Goal: Check status: Check status

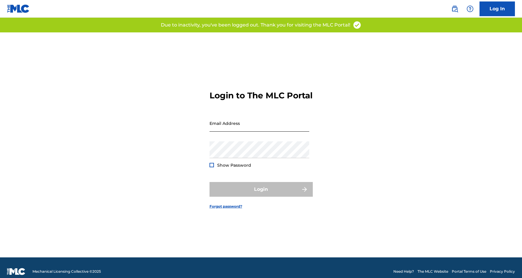
click at [263, 131] on input "Email Address" at bounding box center [259, 123] width 100 height 17
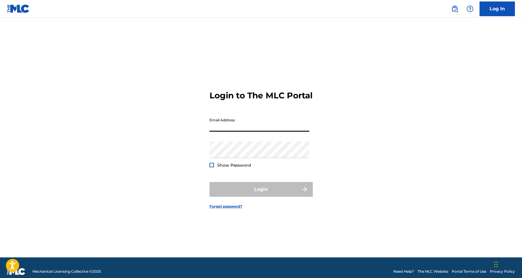
click at [247, 132] on input "Email Address" at bounding box center [259, 123] width 100 height 17
type input "[EMAIL_ADDRESS][DOMAIN_NAME]"
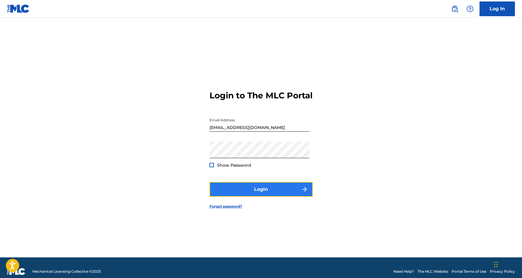
click at [253, 191] on button "Login" at bounding box center [260, 189] width 103 height 15
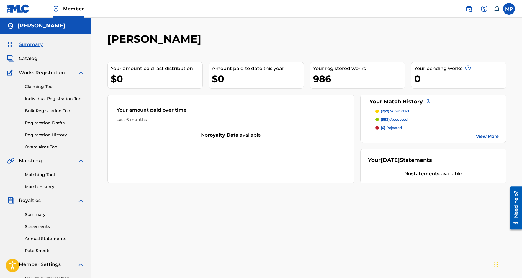
click at [392, 129] on p "(6) rejected" at bounding box center [391, 127] width 21 height 5
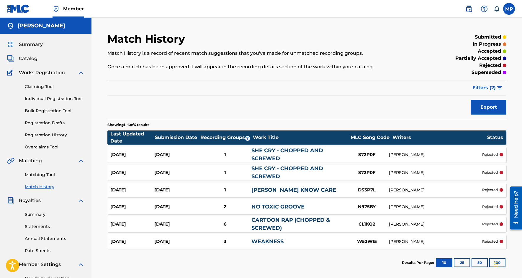
click at [492, 224] on p "rejected" at bounding box center [490, 224] width 16 height 5
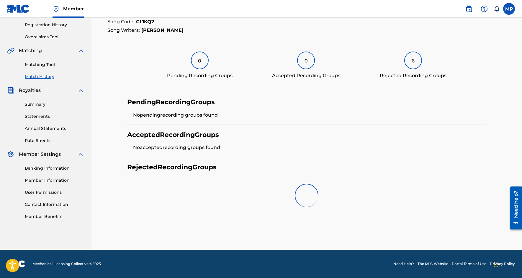
scroll to position [101, 0]
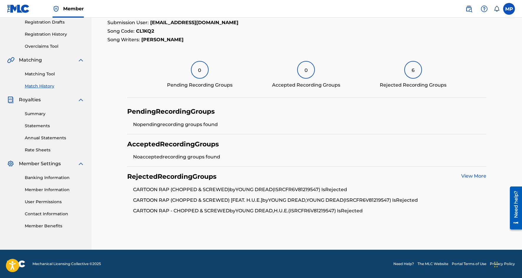
click at [476, 177] on link "View More" at bounding box center [473, 176] width 25 height 6
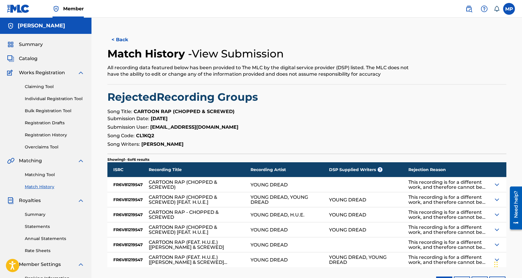
click at [495, 216] on img at bounding box center [496, 215] width 7 height 7
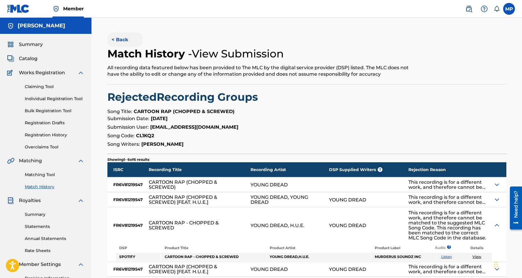
click at [115, 38] on button "< Back" at bounding box center [124, 39] width 35 height 15
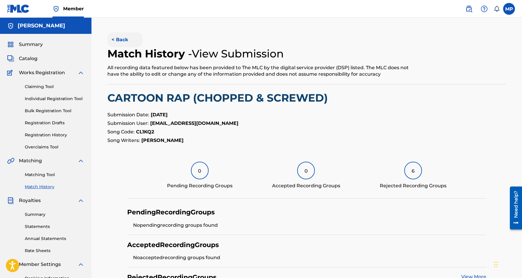
click at [127, 43] on button "< Back" at bounding box center [124, 39] width 35 height 15
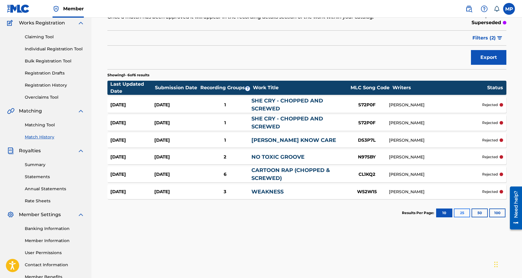
scroll to position [59, 0]
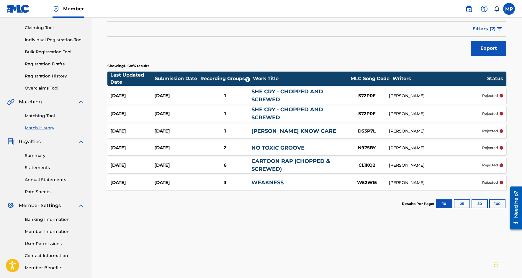
click at [496, 186] on div "[DATE] [DATE] 3 WEAKNESS W52W15 [PERSON_NAME] rejected" at bounding box center [306, 183] width 399 height 15
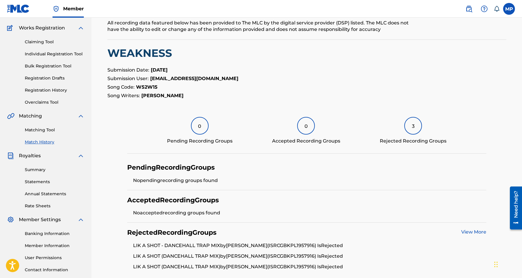
scroll to position [89, 0]
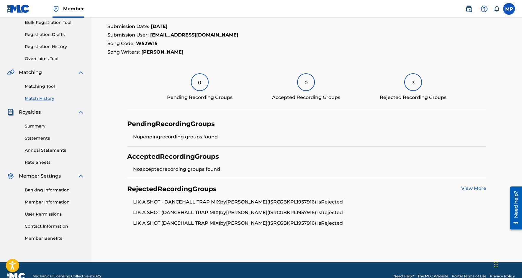
click at [475, 190] on link "View More" at bounding box center [473, 189] width 25 height 6
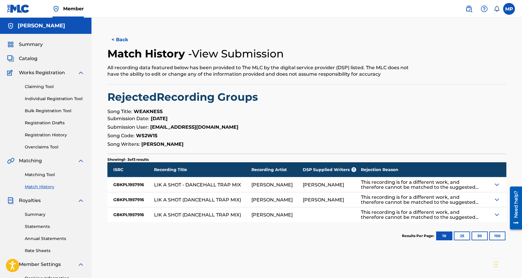
click at [494, 199] on img at bounding box center [496, 199] width 7 height 7
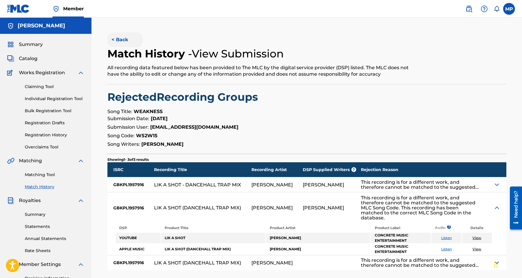
click at [114, 38] on button "< Back" at bounding box center [124, 39] width 35 height 15
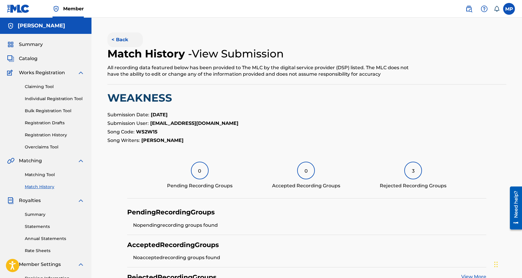
click at [119, 43] on button "< Back" at bounding box center [124, 39] width 35 height 15
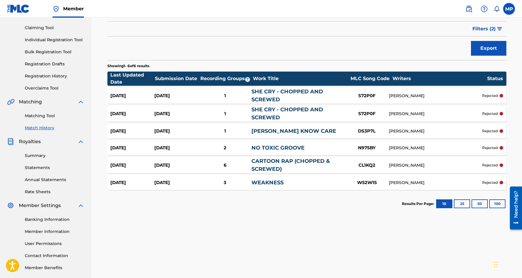
click at [492, 114] on p "rejected" at bounding box center [490, 113] width 16 height 5
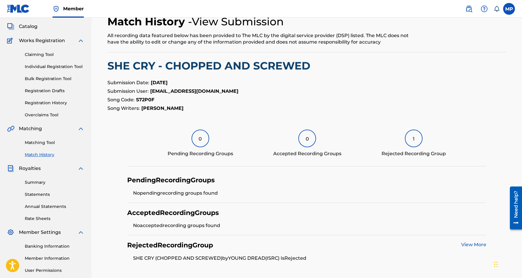
scroll to position [87, 0]
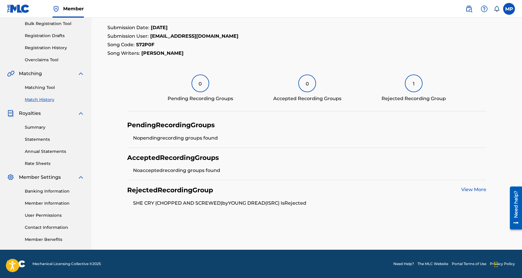
click at [469, 188] on link "View More" at bounding box center [473, 190] width 25 height 6
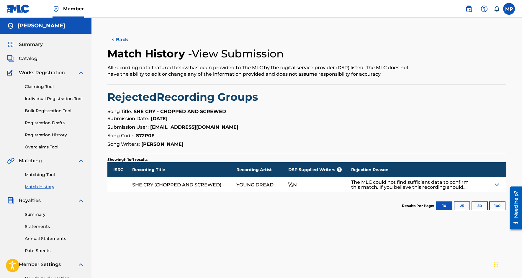
click at [498, 184] on img at bounding box center [496, 184] width 7 height 7
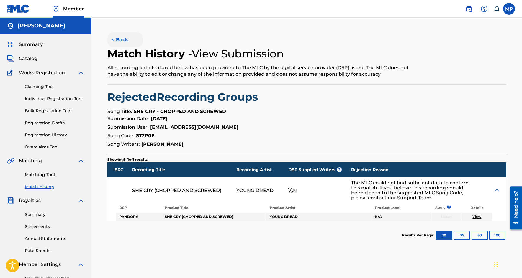
click at [122, 42] on button "< Back" at bounding box center [124, 39] width 35 height 15
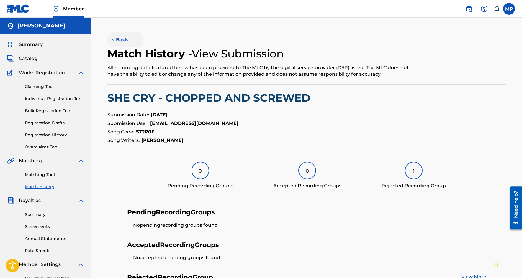
click at [117, 37] on button "< Back" at bounding box center [124, 39] width 35 height 15
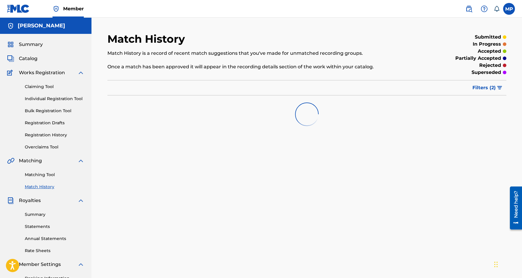
scroll to position [59, 0]
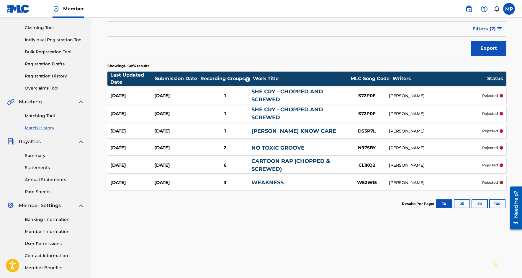
click at [501, 115] on div at bounding box center [501, 114] width 4 height 4
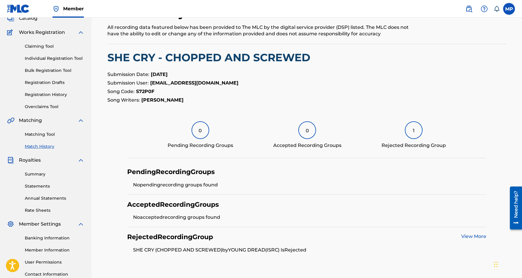
scroll to position [87, 0]
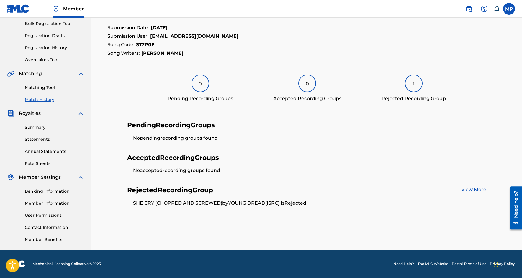
click at [482, 190] on link "View More" at bounding box center [473, 190] width 25 height 6
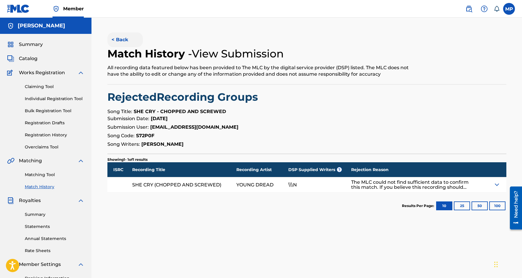
click at [126, 40] on button "< Back" at bounding box center [124, 39] width 35 height 15
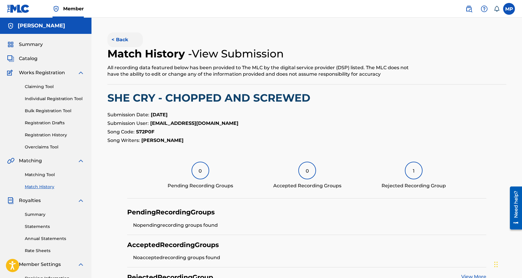
click at [121, 42] on button "< Back" at bounding box center [124, 39] width 35 height 15
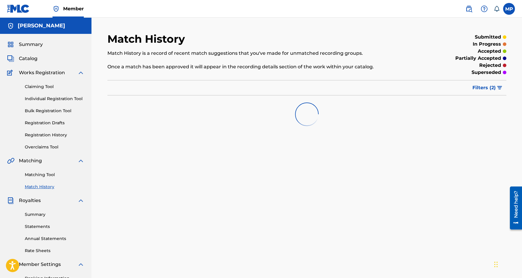
scroll to position [59, 0]
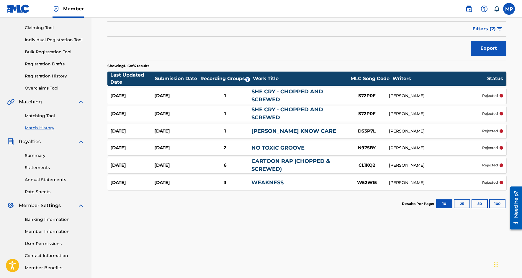
click at [497, 95] on p "rejected" at bounding box center [490, 95] width 16 height 5
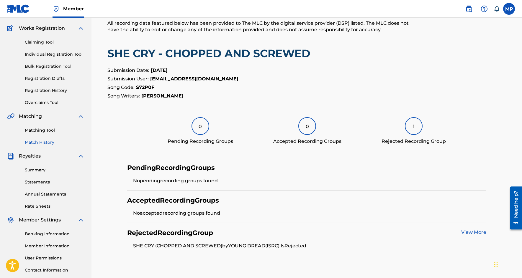
scroll to position [87, 0]
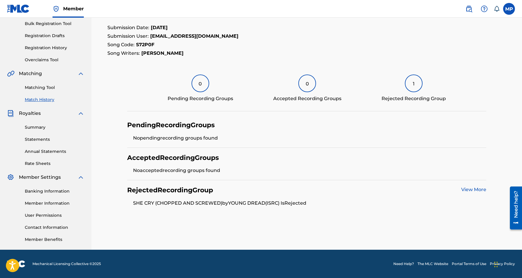
click at [468, 185] on div "Rejected Recording Group View More SHE CRY (CHOPPED AND SCREWED) by YOUNG [PERS…" at bounding box center [306, 197] width 359 height 32
click at [470, 189] on link "View More" at bounding box center [473, 190] width 25 height 6
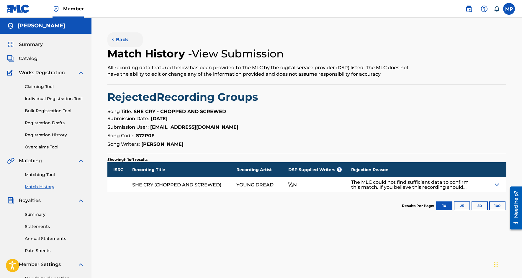
click at [112, 41] on button "< Back" at bounding box center [124, 39] width 35 height 15
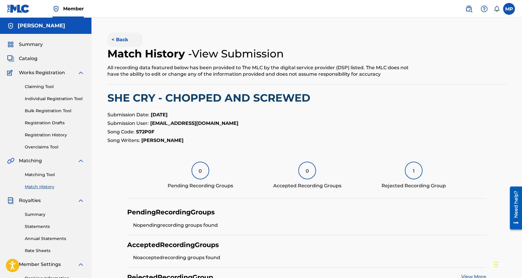
click at [121, 44] on button "< Back" at bounding box center [124, 39] width 35 height 15
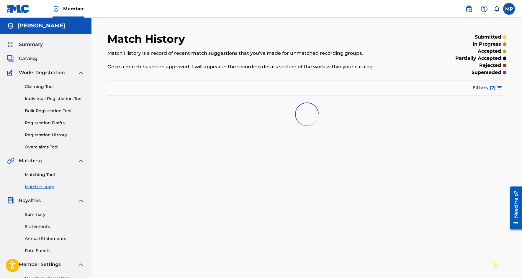
scroll to position [59, 0]
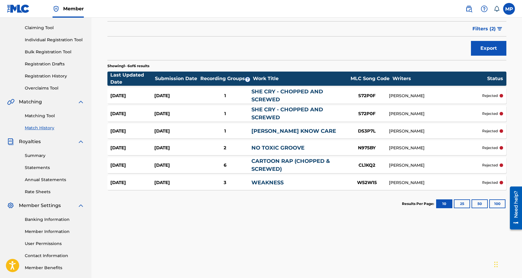
click at [296, 130] on link "[PERSON_NAME] KNOW CARE" at bounding box center [293, 131] width 85 height 6
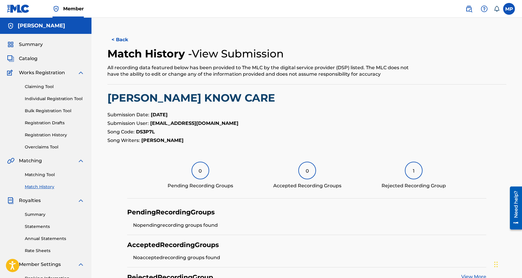
scroll to position [87, 0]
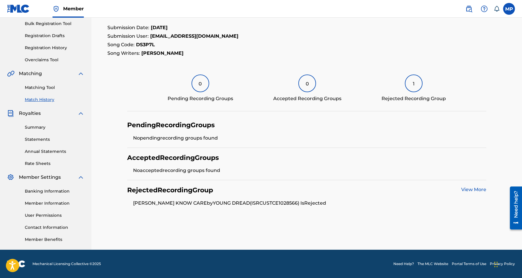
click at [479, 188] on link "View More" at bounding box center [473, 190] width 25 height 6
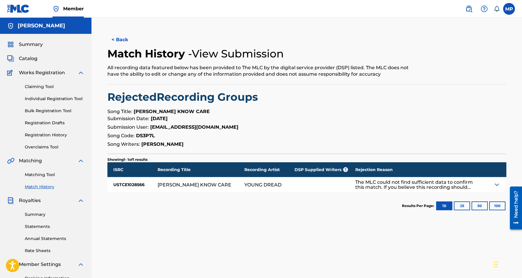
click at [495, 182] on img at bounding box center [496, 184] width 7 height 7
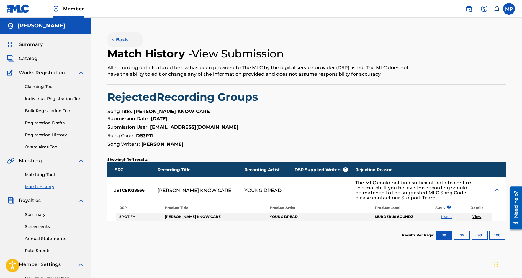
click at [124, 40] on button "< Back" at bounding box center [124, 39] width 35 height 15
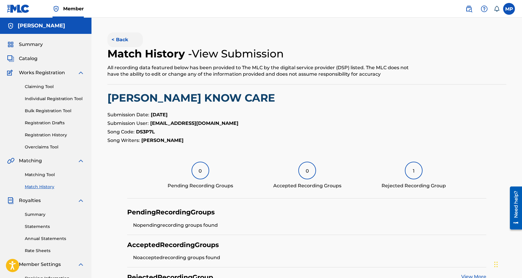
click at [126, 44] on button "< Back" at bounding box center [124, 39] width 35 height 15
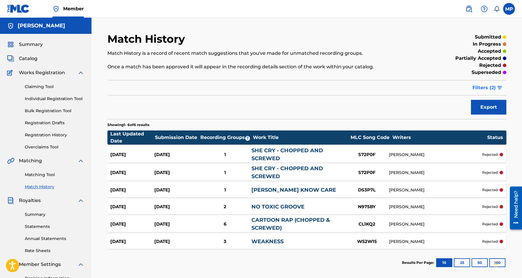
click at [492, 87] on span "Filters ( 2 )" at bounding box center [483, 87] width 23 height 7
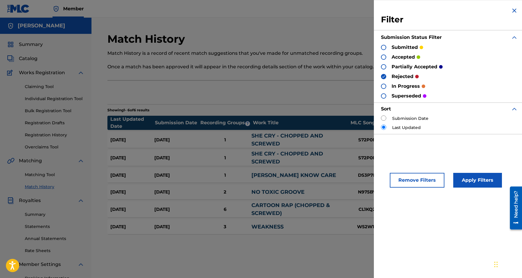
click at [383, 77] on img at bounding box center [383, 77] width 4 height 4
click at [383, 67] on div at bounding box center [383, 66] width 5 height 5
click at [383, 87] on div at bounding box center [383, 86] width 5 height 5
click at [477, 186] on button "Apply Filters" at bounding box center [477, 180] width 49 height 15
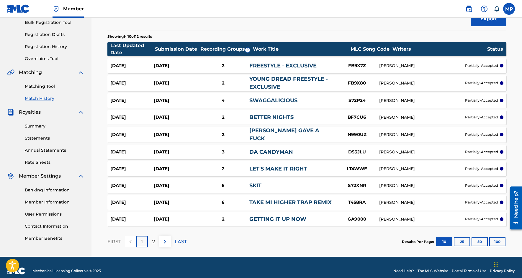
scroll to position [94, 0]
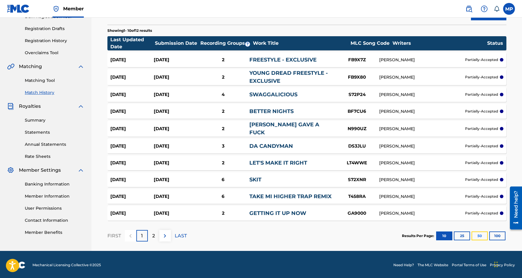
click at [479, 238] on button "50" at bounding box center [479, 236] width 16 height 9
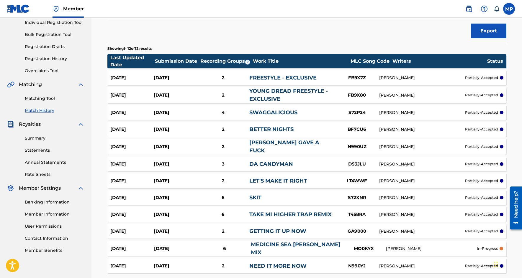
scroll to position [125, 0]
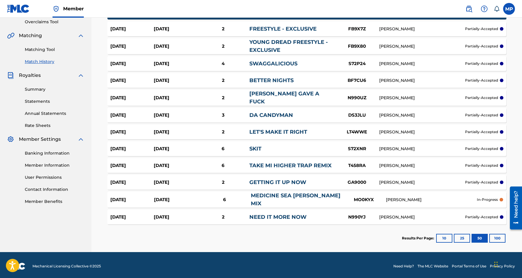
click at [484, 166] on p "partially-accepted" at bounding box center [481, 165] width 33 height 5
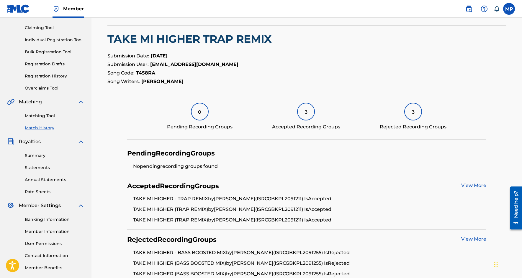
scroll to position [89, 0]
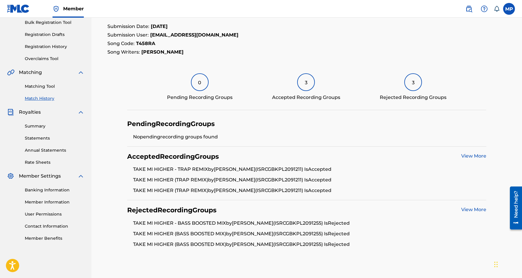
click at [481, 212] on link "View More" at bounding box center [473, 210] width 25 height 6
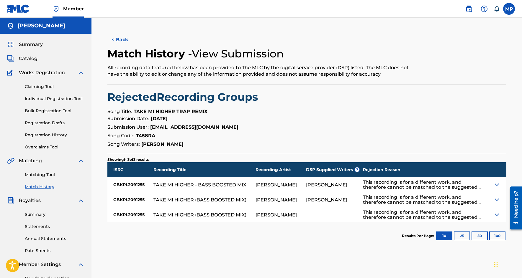
click at [496, 185] on img at bounding box center [496, 184] width 7 height 7
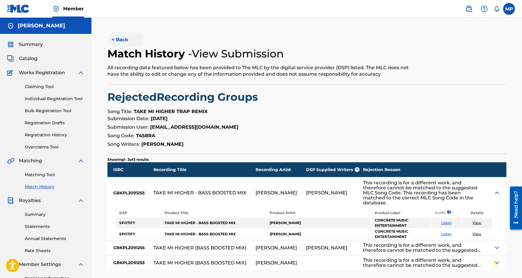
click at [121, 43] on button "< Back" at bounding box center [124, 39] width 35 height 15
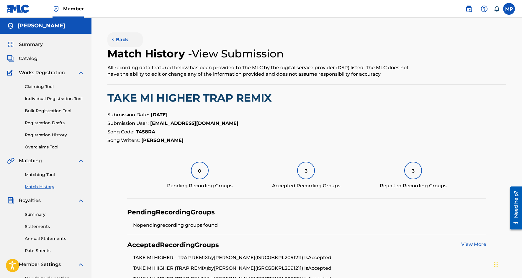
click at [119, 40] on button "< Back" at bounding box center [124, 39] width 35 height 15
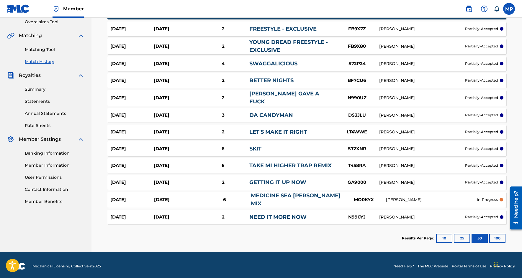
click at [490, 117] on p "partially-accepted" at bounding box center [481, 115] width 33 height 5
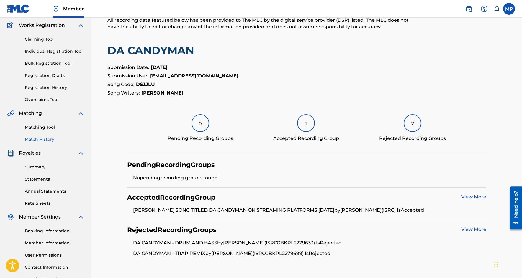
scroll to position [90, 0]
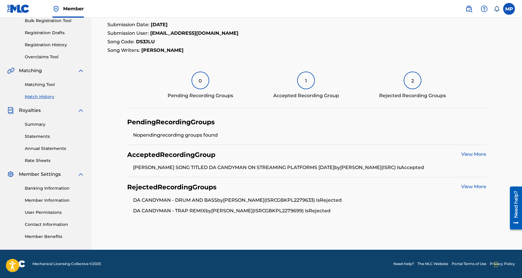
click at [476, 154] on link "View More" at bounding box center [473, 155] width 25 height 6
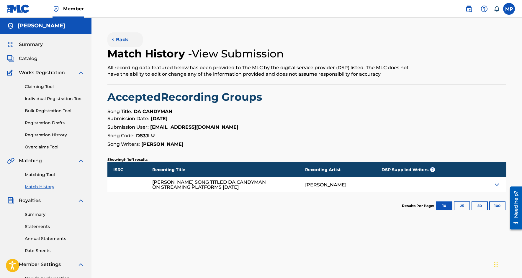
click at [118, 43] on button "< Back" at bounding box center [124, 39] width 35 height 15
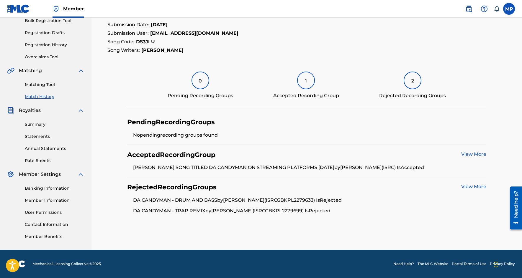
click at [484, 191] on div "View More" at bounding box center [473, 188] width 25 height 8
click at [479, 186] on link "View More" at bounding box center [473, 187] width 25 height 6
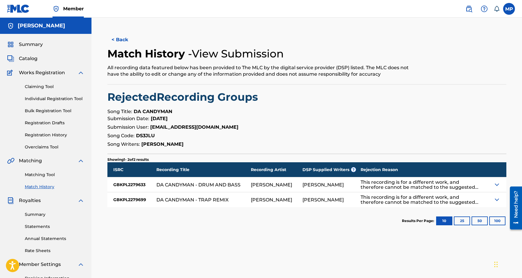
click at [470, 184] on div "This recording is for a different work, and therefore cannot be matched to the …" at bounding box center [420, 185] width 118 height 10
click at [500, 184] on div at bounding box center [497, 185] width 17 height 15
click at [497, 184] on img at bounding box center [496, 184] width 7 height 7
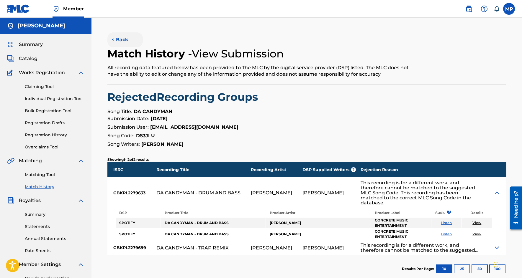
click at [111, 42] on button "< Back" at bounding box center [124, 39] width 35 height 15
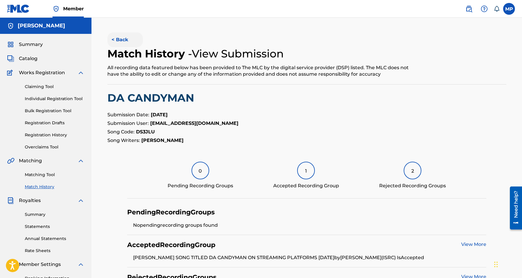
click at [119, 38] on button "< Back" at bounding box center [124, 39] width 35 height 15
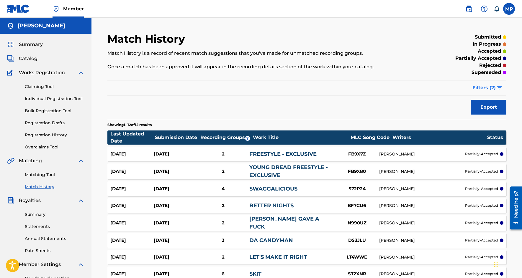
click at [489, 87] on span "Filters ( 2 )" at bounding box center [483, 87] width 23 height 7
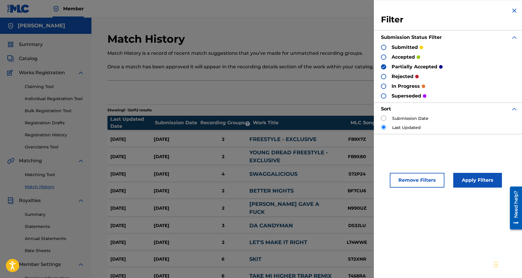
click at [384, 57] on div at bounding box center [383, 57] width 5 height 5
click at [383, 68] on img at bounding box center [383, 67] width 4 height 4
click at [407, 118] on label "Submission Date" at bounding box center [410, 119] width 36 height 6
drag, startPoint x: 382, startPoint y: 117, endPoint x: 384, endPoint y: 119, distance: 3.1
click at [384, 118] on input "radio" at bounding box center [383, 118] width 5 height 5
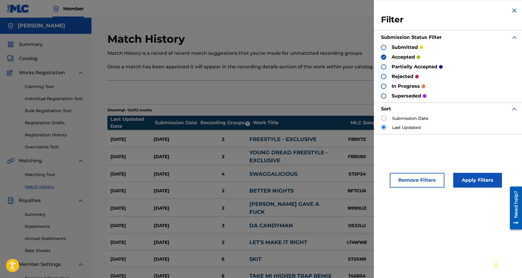
radio input "true"
click at [472, 178] on button "Apply Filters" at bounding box center [477, 180] width 49 height 15
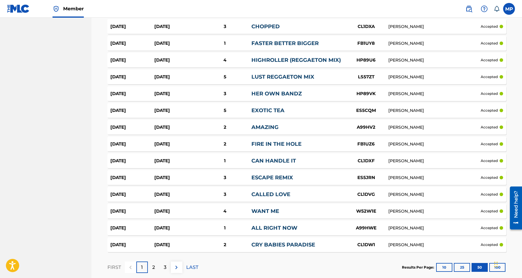
scroll to position [768, 0]
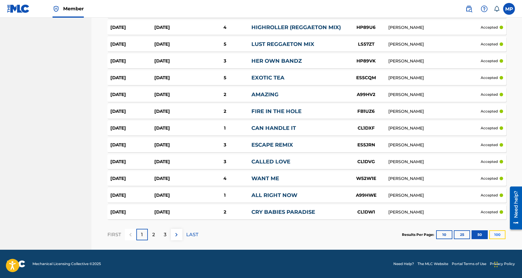
click at [496, 232] on button "100" at bounding box center [497, 235] width 16 height 9
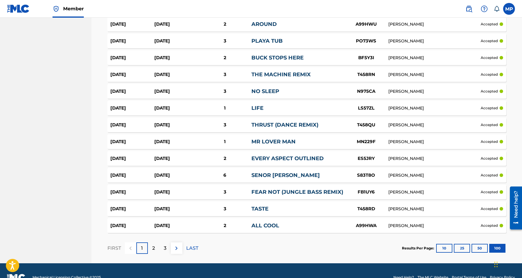
scroll to position [1610, 0]
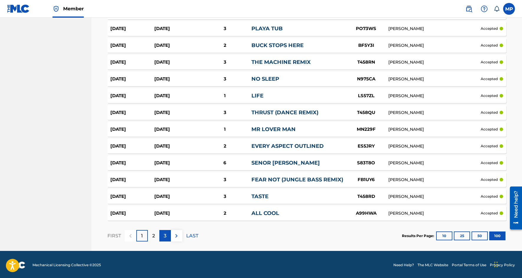
click at [166, 235] on p "3" at bounding box center [165, 236] width 3 height 7
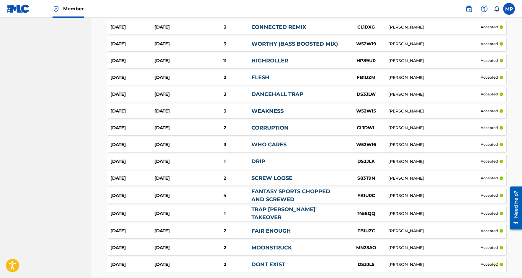
scroll to position [1614, 0]
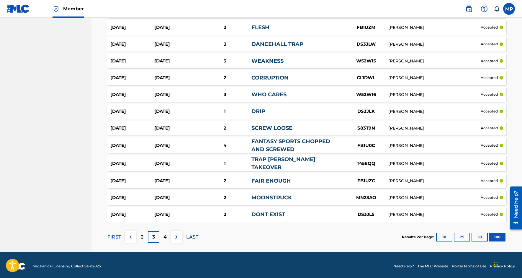
click at [194, 235] on p "LAST" at bounding box center [192, 237] width 12 height 7
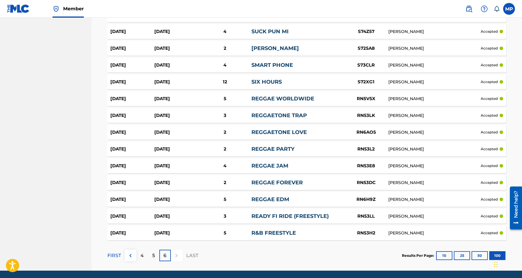
scroll to position [1577, 0]
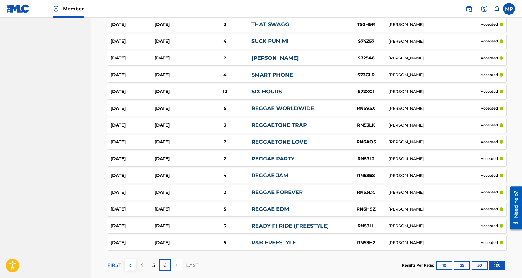
click at [181, 72] on div "[DATE]" at bounding box center [176, 75] width 44 height 7
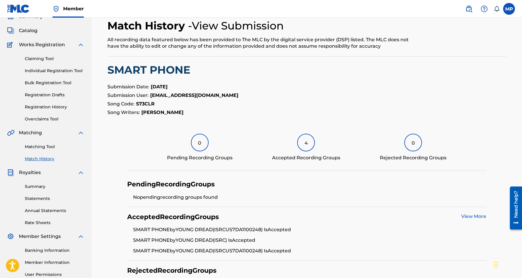
scroll to position [89, 0]
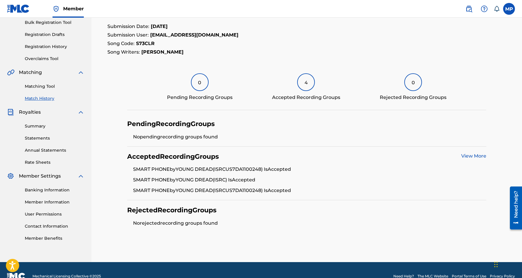
click at [477, 157] on link "View More" at bounding box center [473, 156] width 25 height 6
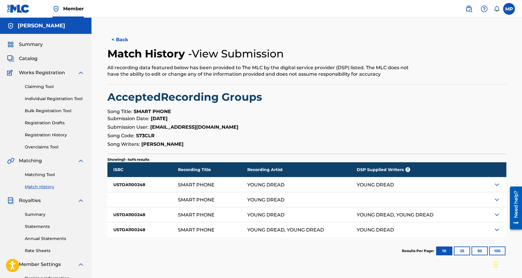
click at [497, 200] on img at bounding box center [496, 199] width 7 height 7
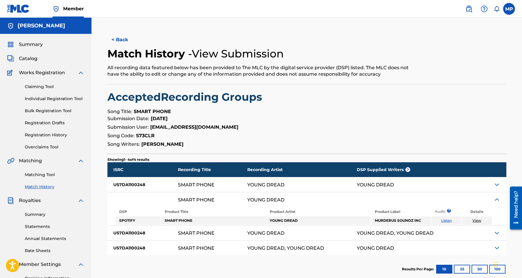
click at [498, 200] on img at bounding box center [496, 199] width 7 height 7
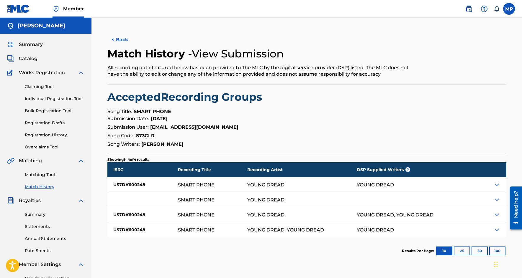
click at [492, 185] on div at bounding box center [486, 185] width 40 height 15
click at [494, 185] on img at bounding box center [496, 184] width 7 height 7
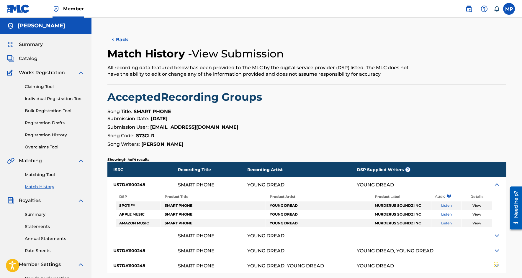
click at [495, 185] on img at bounding box center [496, 184] width 7 height 7
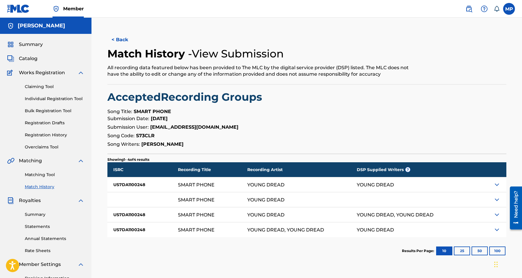
click at [496, 200] on img at bounding box center [496, 199] width 7 height 7
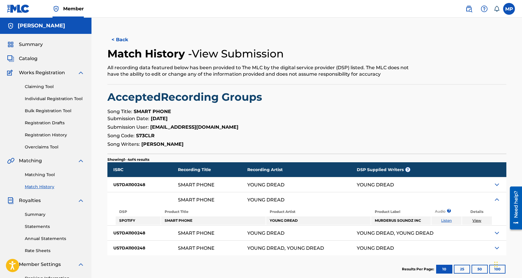
click at [496, 200] on img at bounding box center [496, 199] width 7 height 7
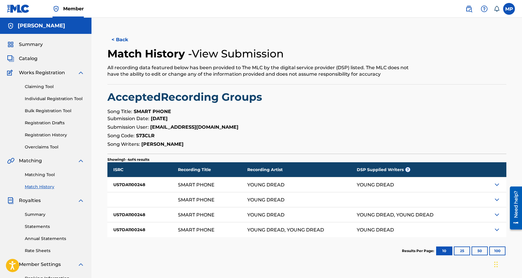
click at [498, 214] on img at bounding box center [496, 215] width 7 height 7
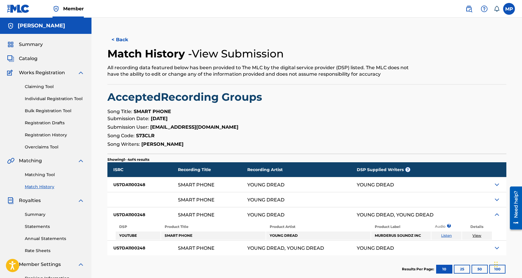
click at [498, 214] on img at bounding box center [496, 215] width 7 height 7
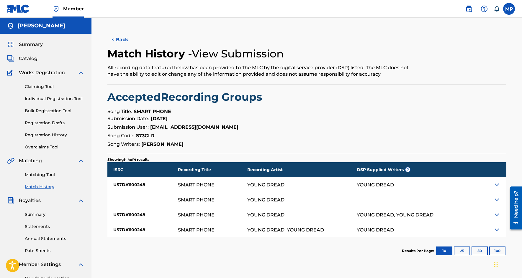
click at [494, 232] on img at bounding box center [496, 230] width 7 height 7
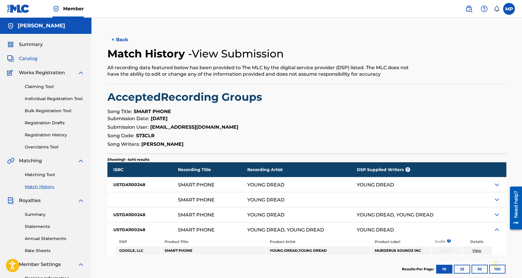
click at [28, 60] on span "Catalog" at bounding box center [28, 58] width 19 height 7
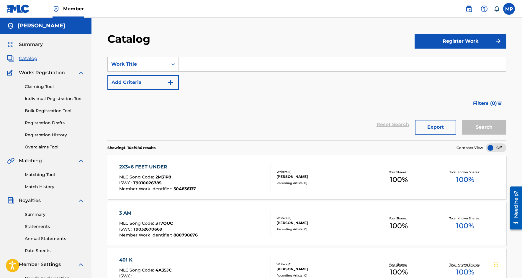
click at [40, 49] on div "Summary Catalog Works Registration Claiming Tool Individual Registration Tool B…" at bounding box center [45, 186] width 91 height 304
click at [32, 44] on span "Summary" at bounding box center [31, 44] width 24 height 7
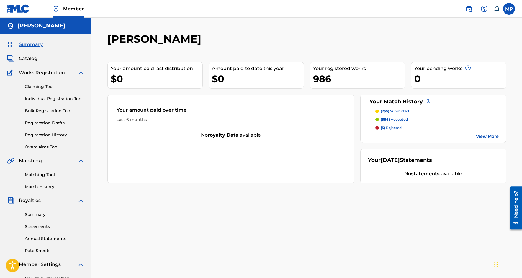
click at [492, 136] on link "View More" at bounding box center [487, 137] width 23 height 6
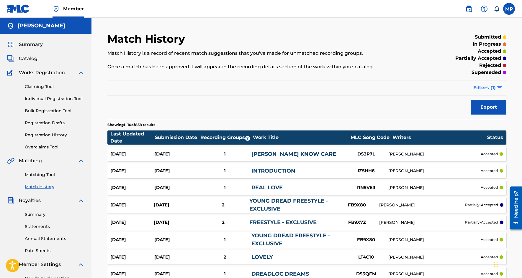
click at [483, 85] on span "Filters ( 1 )" at bounding box center [484, 87] width 22 height 7
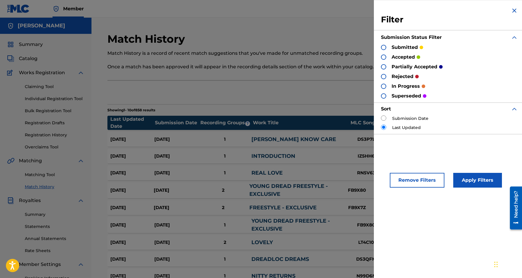
click at [397, 78] on p "rejected" at bounding box center [402, 76] width 22 height 7
click at [384, 77] on div at bounding box center [383, 76] width 5 height 5
click at [484, 178] on button "Apply Filters" at bounding box center [477, 180] width 49 height 15
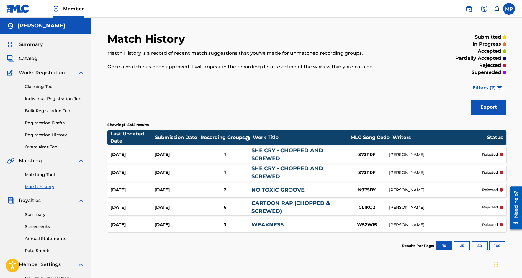
click at [167, 226] on div "[DATE]" at bounding box center [176, 225] width 44 height 7
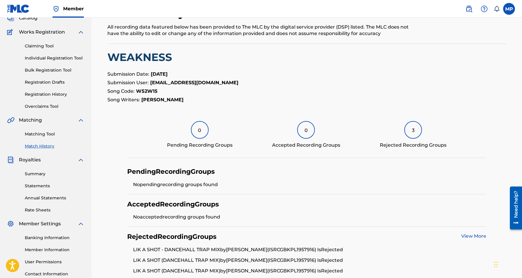
scroll to position [101, 0]
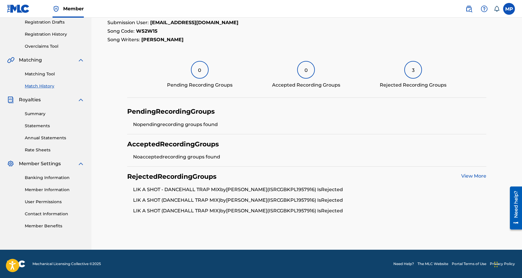
click at [475, 178] on link "View More" at bounding box center [473, 176] width 25 height 6
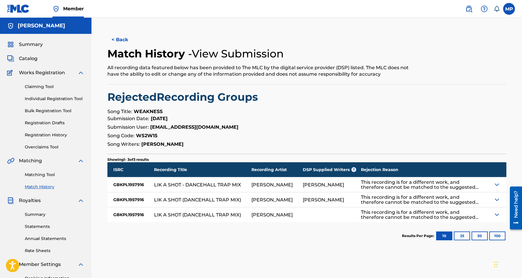
click at [498, 198] on img at bounding box center [496, 199] width 7 height 7
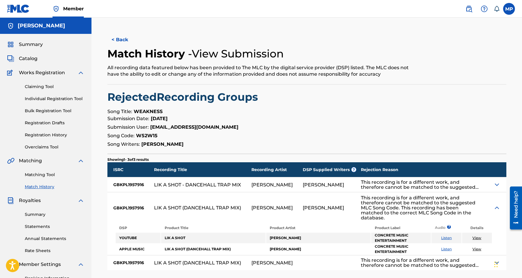
click at [498, 198] on div at bounding box center [497, 208] width 17 height 31
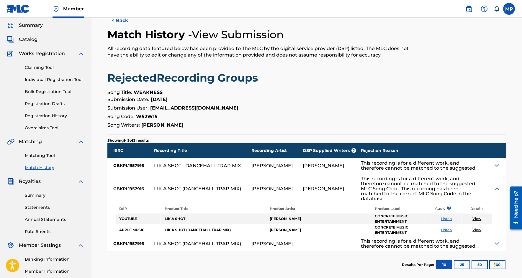
scroll to position [30, 0]
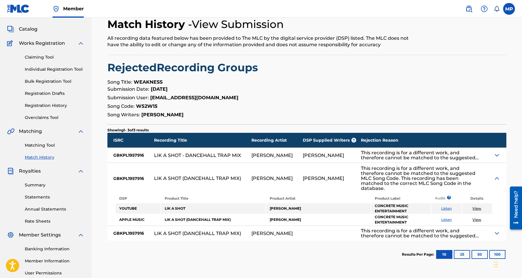
click at [498, 178] on img at bounding box center [496, 178] width 7 height 7
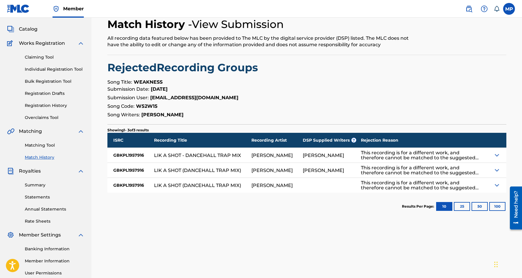
click at [499, 155] on img at bounding box center [496, 155] width 7 height 7
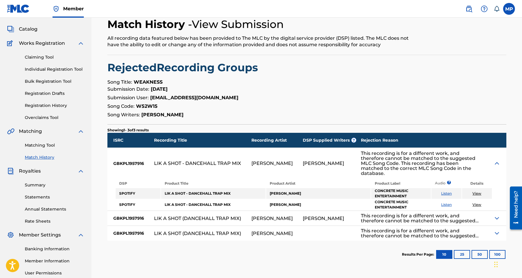
click at [499, 154] on div at bounding box center [497, 163] width 17 height 31
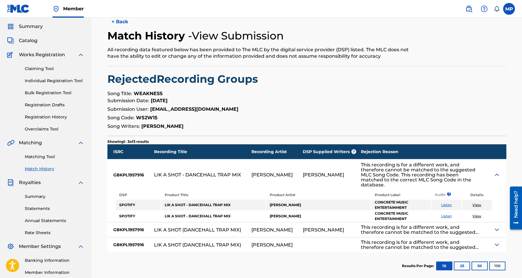
scroll to position [0, 0]
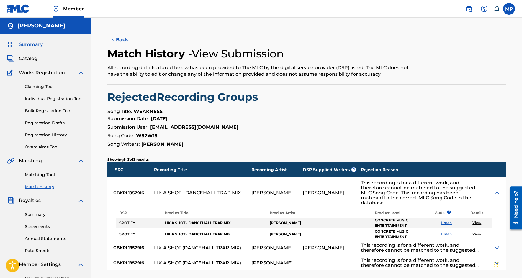
click at [30, 44] on span "Summary" at bounding box center [31, 44] width 24 height 7
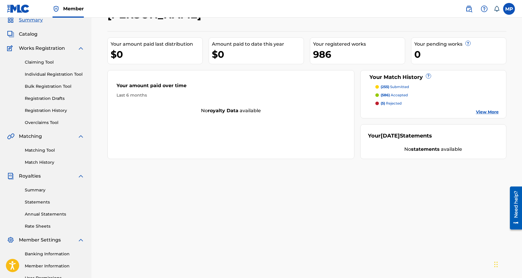
scroll to position [87, 0]
